Goal: Find specific page/section: Find specific page/section

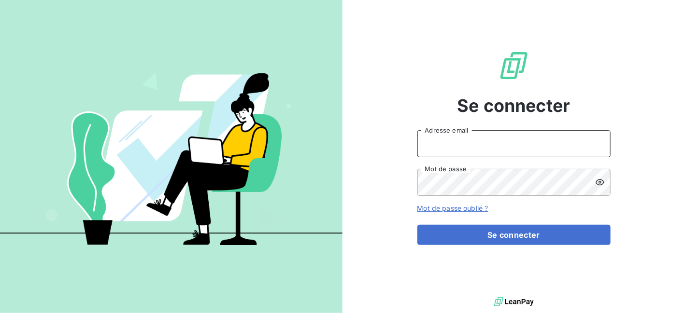
click at [473, 147] on input "Adresse email" at bounding box center [513, 143] width 193 height 27
type input "[EMAIL_ADDRESS][DOMAIN_NAME]"
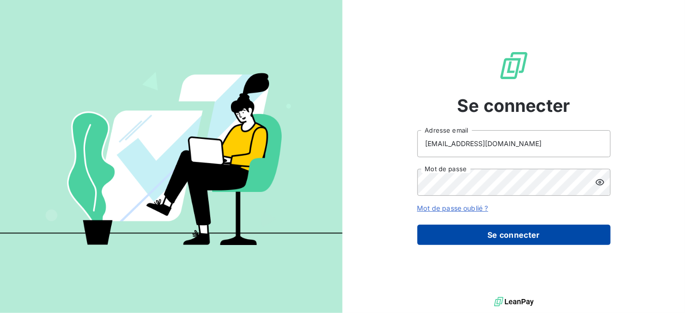
click at [525, 238] on button "Se connecter" at bounding box center [513, 235] width 193 height 20
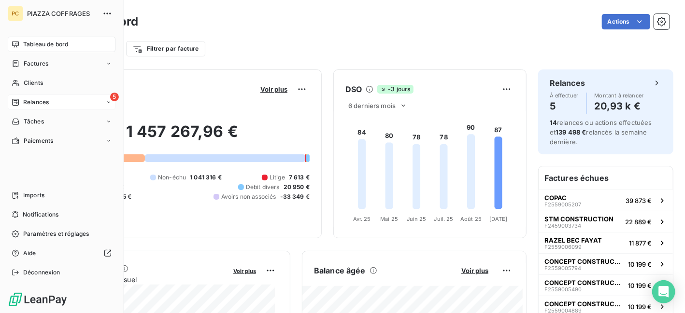
click at [28, 102] on span "Relances" at bounding box center [36, 102] width 26 height 9
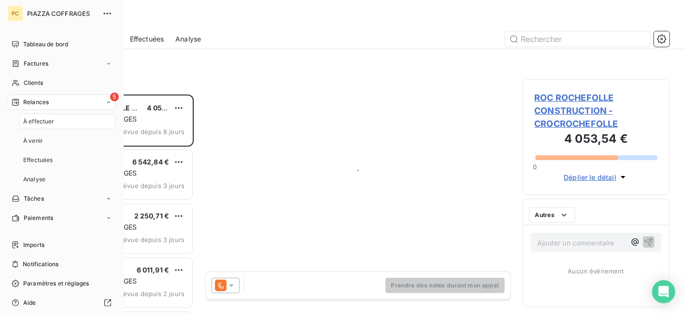
scroll to position [211, 140]
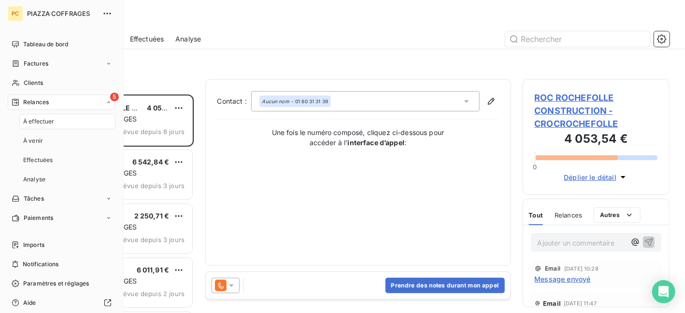
click at [42, 122] on span "À effectuer" at bounding box center [38, 121] width 31 height 9
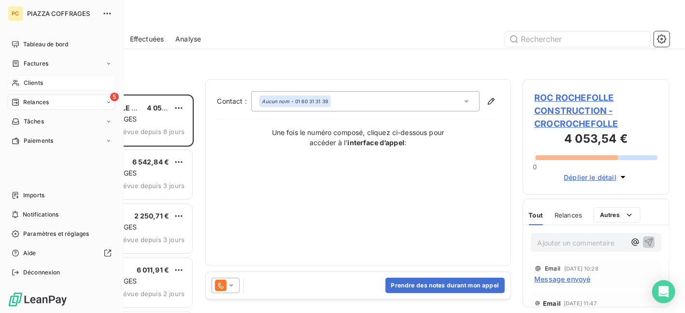
click at [30, 83] on span "Clients" at bounding box center [33, 83] width 19 height 9
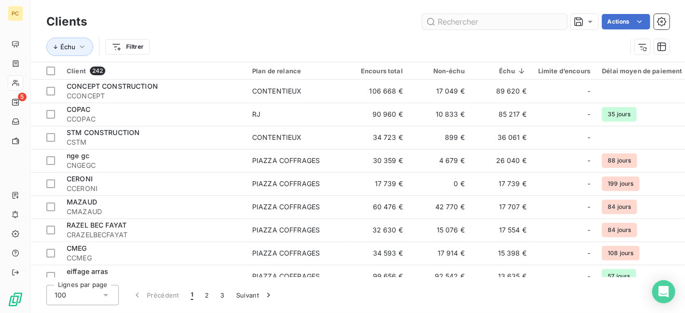
click at [456, 22] on input "text" at bounding box center [494, 21] width 145 height 15
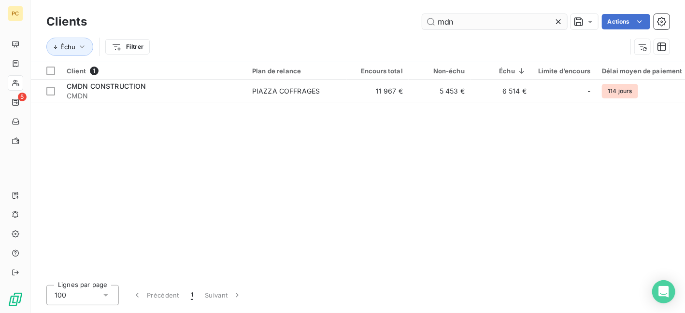
type input "mdn"
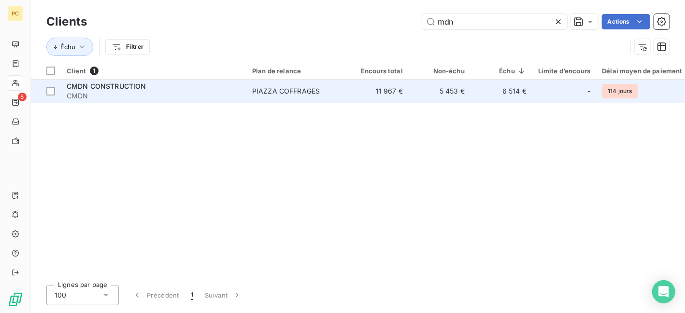
click at [307, 96] on td "PIAZZA COFFRAGES" at bounding box center [296, 91] width 100 height 23
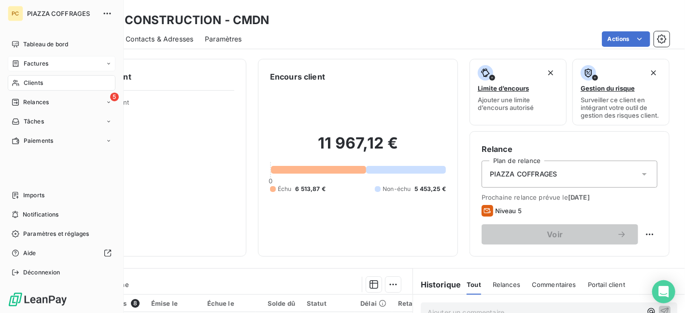
click at [38, 63] on span "Factures" at bounding box center [36, 63] width 25 height 9
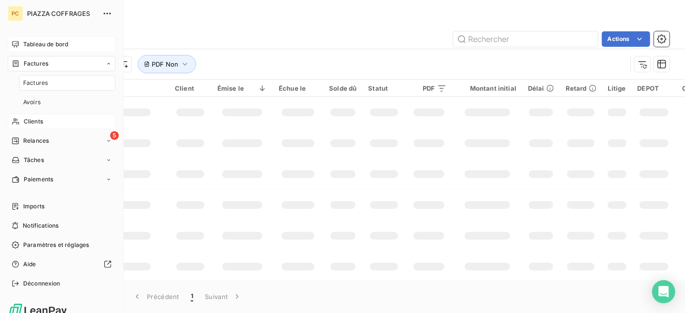
click at [42, 43] on span "Tableau de bord" at bounding box center [45, 44] width 45 height 9
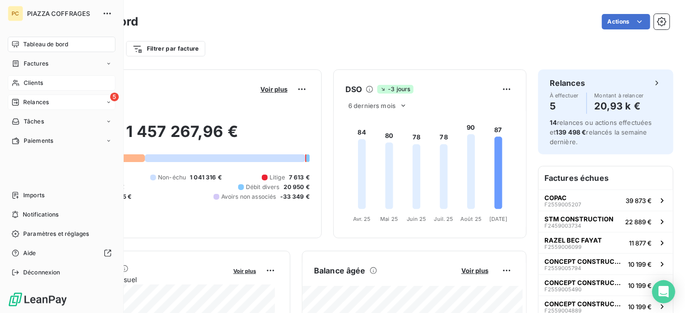
click at [37, 102] on span "Relances" at bounding box center [36, 102] width 26 height 9
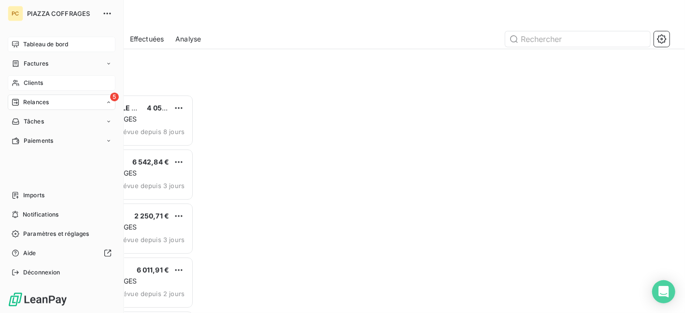
scroll to position [211, 140]
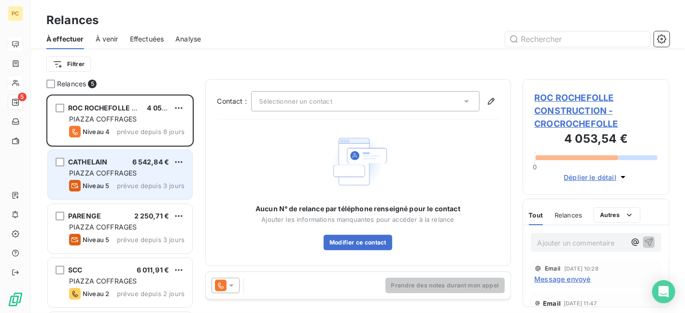
click at [126, 179] on div "CATHELAIN 6 542,84 € PIAZZA COFFRAGES Niveau 5 prévue depuis 3 jours" at bounding box center [120, 174] width 144 height 49
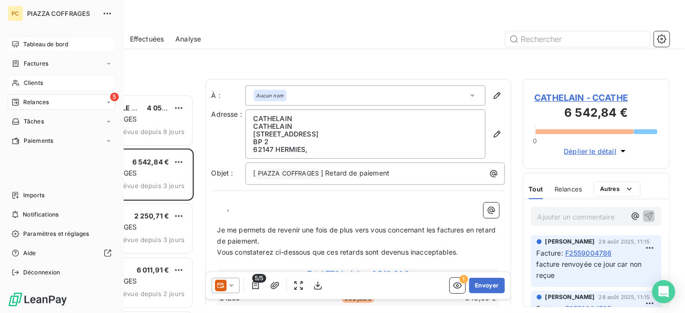
click at [28, 83] on span "Clients" at bounding box center [33, 83] width 19 height 9
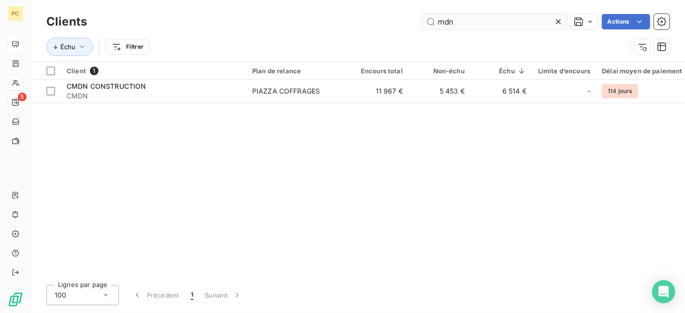
drag, startPoint x: 460, startPoint y: 21, endPoint x: 435, endPoint y: 21, distance: 24.6
click at [435, 21] on input "mdn" at bounding box center [494, 21] width 145 height 15
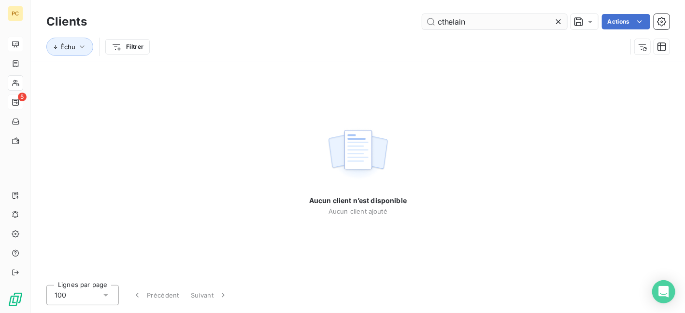
click at [442, 20] on input "cthelain" at bounding box center [494, 21] width 145 height 15
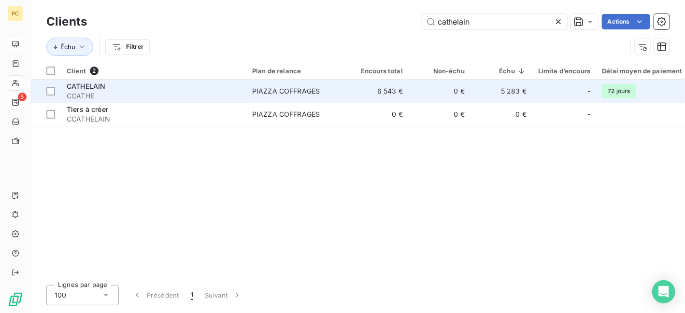
type input "cathelain"
click at [373, 96] on td "6 543 €" at bounding box center [378, 91] width 62 height 23
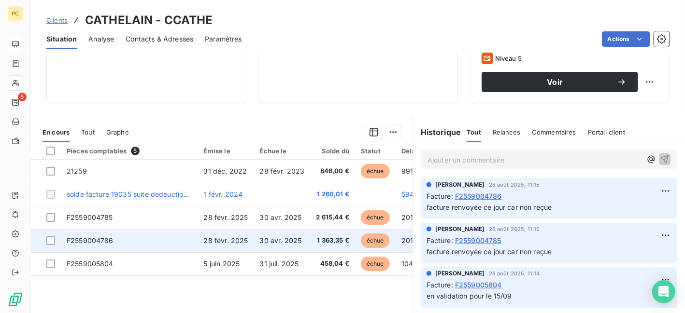
scroll to position [193, 0]
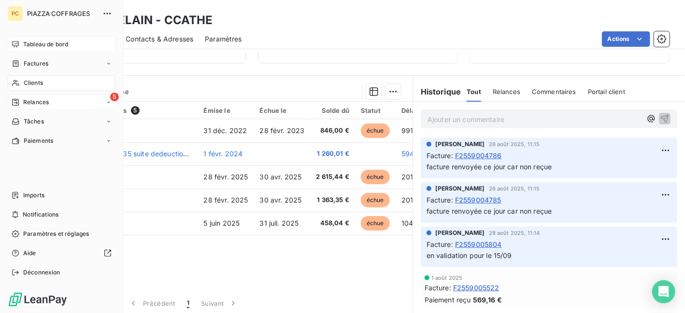
click at [29, 81] on span "Clients" at bounding box center [33, 83] width 19 height 9
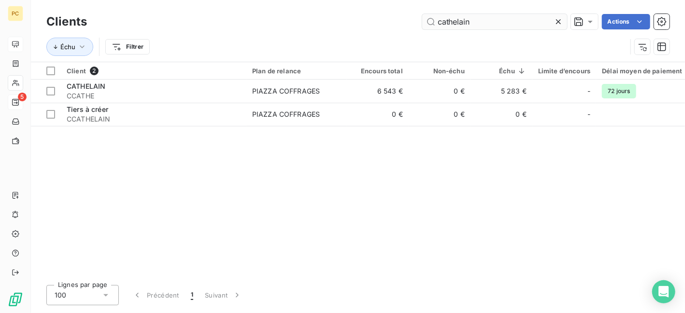
drag, startPoint x: 476, startPoint y: 23, endPoint x: 437, endPoint y: 22, distance: 39.1
click at [437, 22] on input "cathelain" at bounding box center [494, 21] width 145 height 15
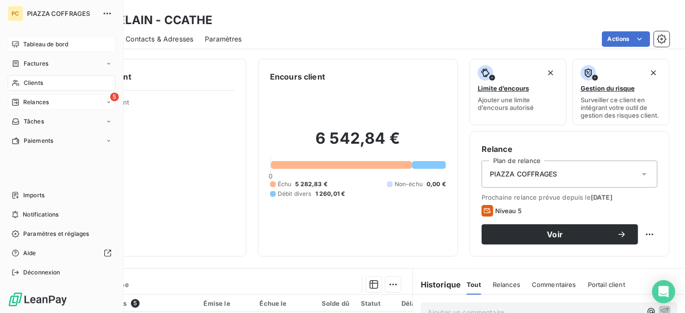
click at [33, 84] on span "Clients" at bounding box center [33, 83] width 19 height 9
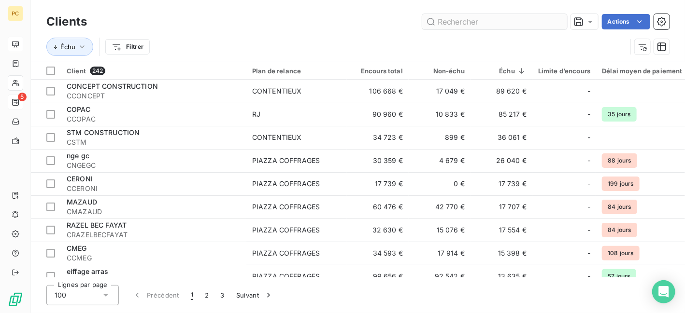
click at [445, 22] on input "text" at bounding box center [494, 21] width 145 height 15
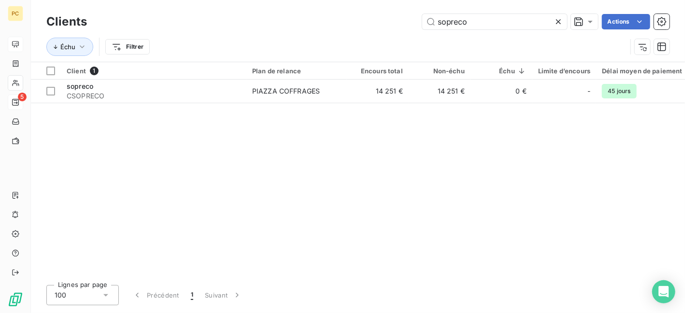
drag, startPoint x: 478, startPoint y: 18, endPoint x: 415, endPoint y: 16, distance: 62.8
click at [415, 16] on div "sopreco Actions" at bounding box center [383, 21] width 571 height 15
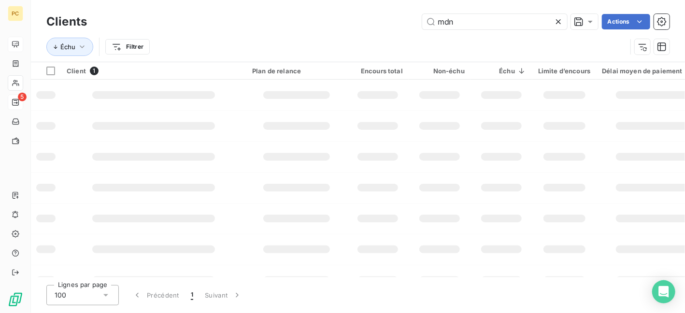
type input "mdn"
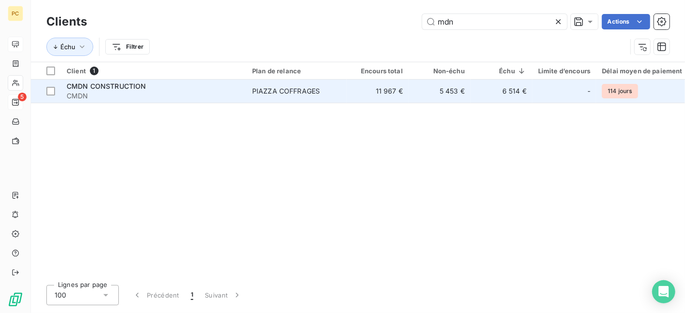
click at [342, 96] on td "PIAZZA COFFRAGES" at bounding box center [296, 91] width 100 height 23
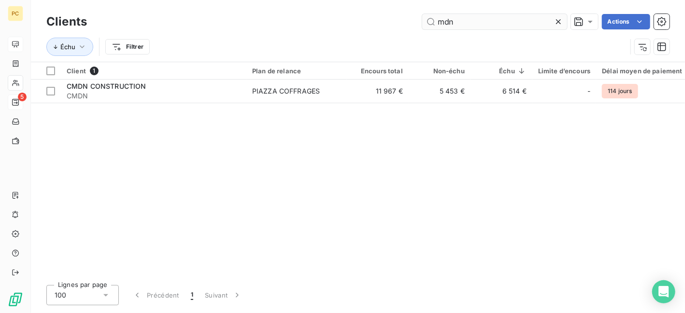
drag, startPoint x: 455, startPoint y: 20, endPoint x: 436, endPoint y: 20, distance: 18.4
click at [436, 20] on input "mdn" at bounding box center [494, 21] width 145 height 15
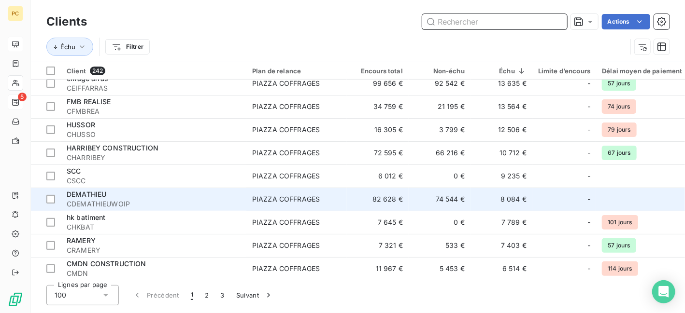
scroll to position [97, 0]
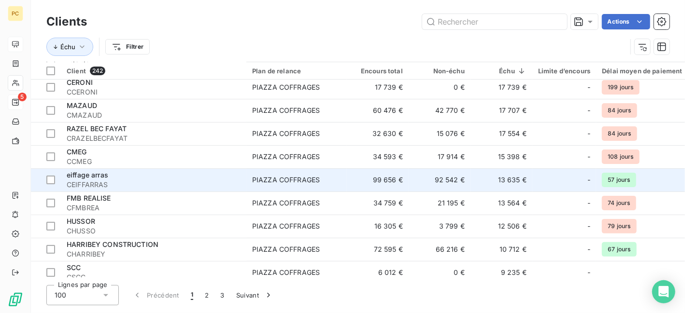
click at [111, 182] on span "CEIFFARRAS" at bounding box center [154, 185] width 174 height 10
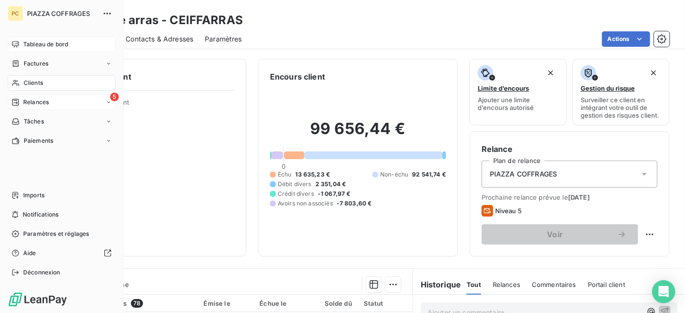
click at [51, 45] on span "Tableau de bord" at bounding box center [45, 44] width 45 height 9
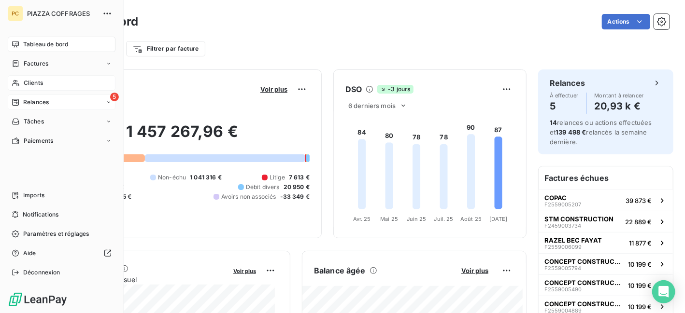
click at [38, 83] on span "Clients" at bounding box center [33, 83] width 19 height 9
